Goal: Task Accomplishment & Management: Use online tool/utility

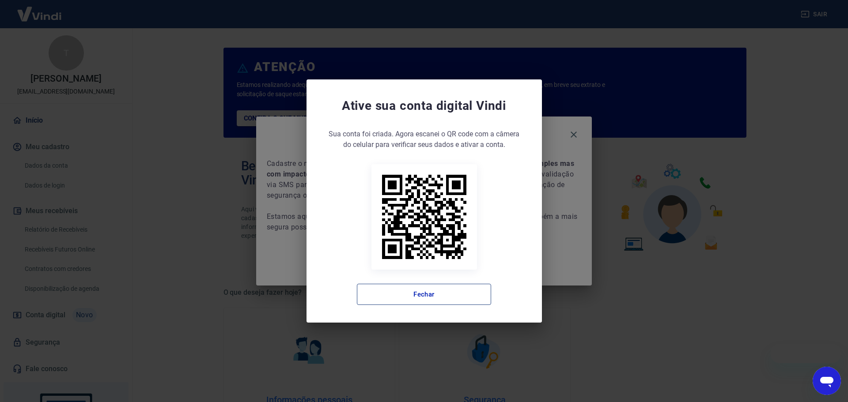
click at [439, 295] on button "Fechar" at bounding box center [424, 294] width 134 height 21
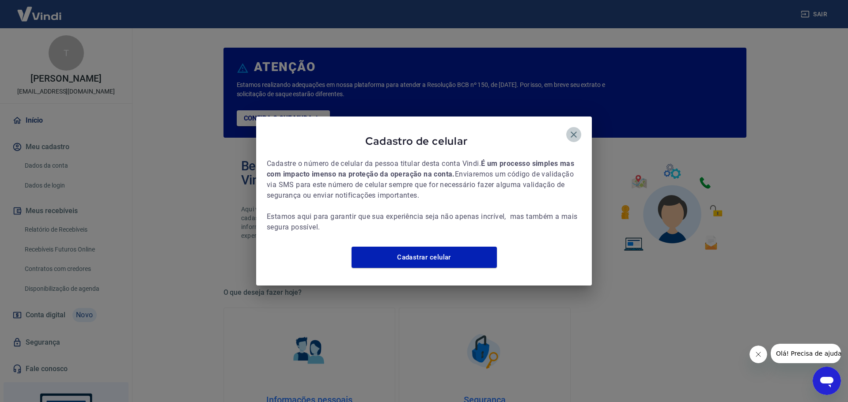
click at [575, 133] on icon "button" at bounding box center [573, 134] width 11 height 11
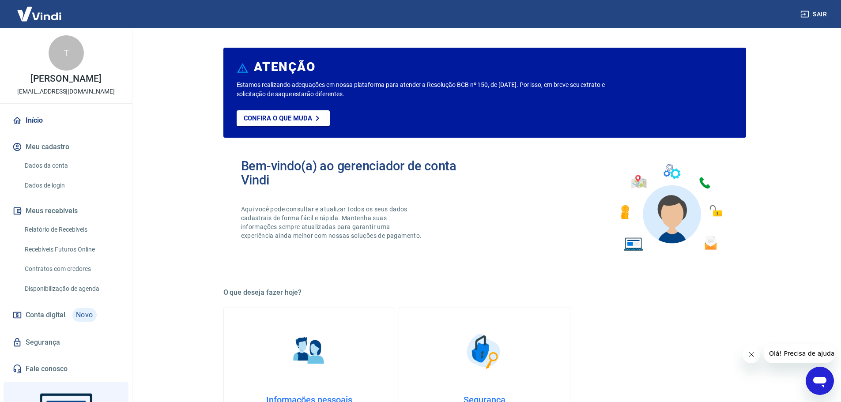
click at [50, 254] on link "Recebíveis Futuros Online" at bounding box center [71, 250] width 100 height 18
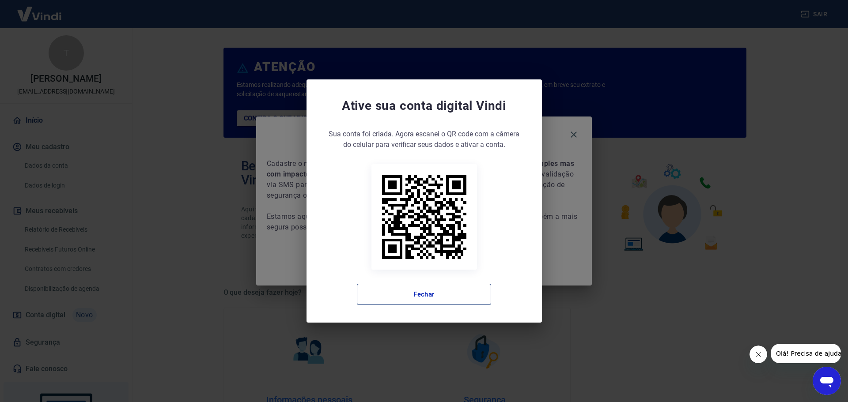
click at [442, 300] on button "Fechar" at bounding box center [424, 294] width 134 height 21
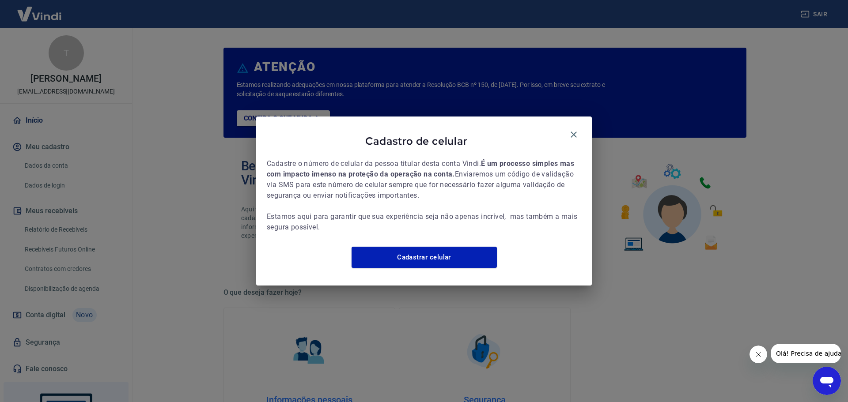
click at [581, 132] on div "Cadastro de celular Cadastre o número de celular da pessoa titular desta conta …" at bounding box center [424, 201] width 336 height 169
click at [576, 132] on icon "button" at bounding box center [574, 135] width 6 height 6
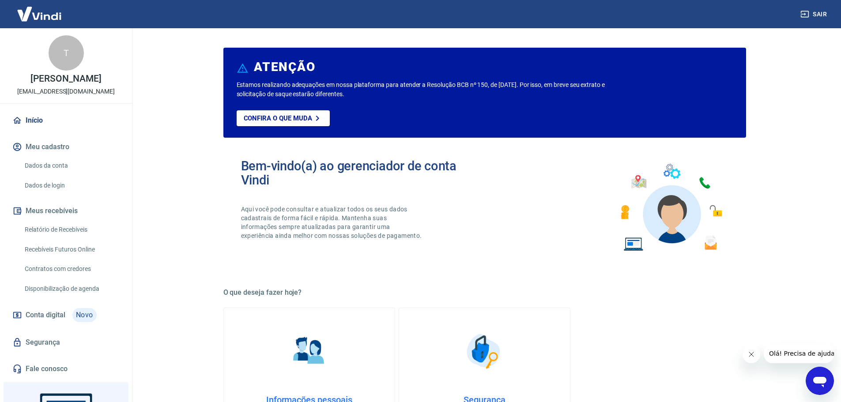
drag, startPoint x: 101, startPoint y: 250, endPoint x: 107, endPoint y: 247, distance: 6.5
click at [101, 250] on link "Recebíveis Futuros Online" at bounding box center [71, 250] width 100 height 18
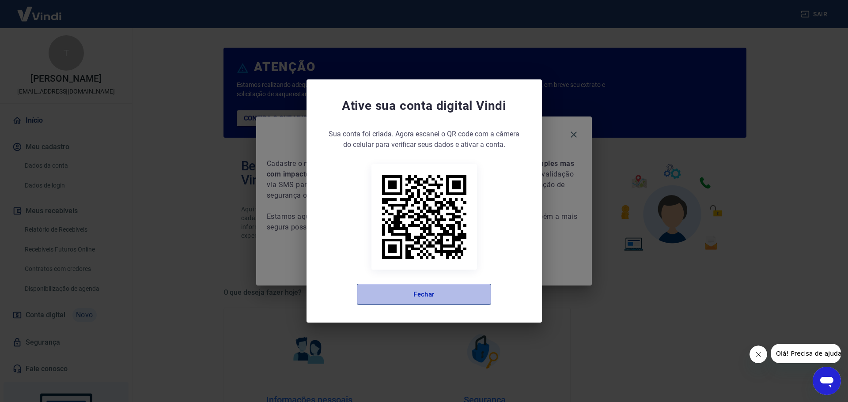
click at [439, 294] on button "Fechar" at bounding box center [424, 294] width 134 height 21
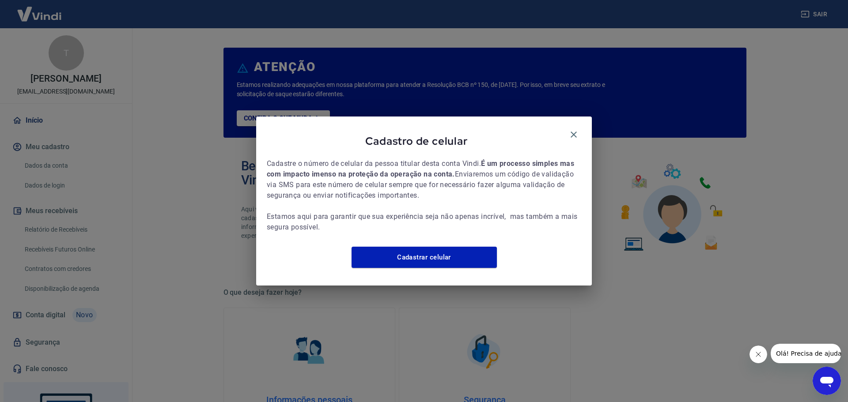
drag, startPoint x: 579, startPoint y: 128, endPoint x: 558, endPoint y: 136, distance: 22.6
click at [579, 129] on button "button" at bounding box center [573, 134] width 15 height 15
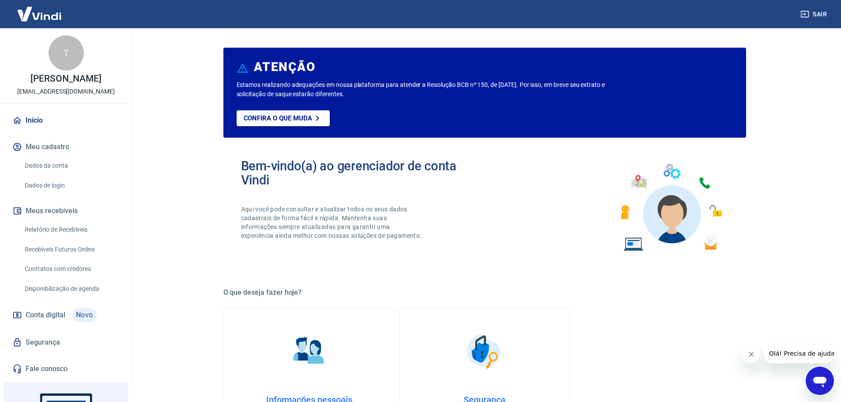
click at [28, 254] on link "Recebíveis Futuros Online" at bounding box center [71, 250] width 100 height 18
